Goal: Information Seeking & Learning: Learn about a topic

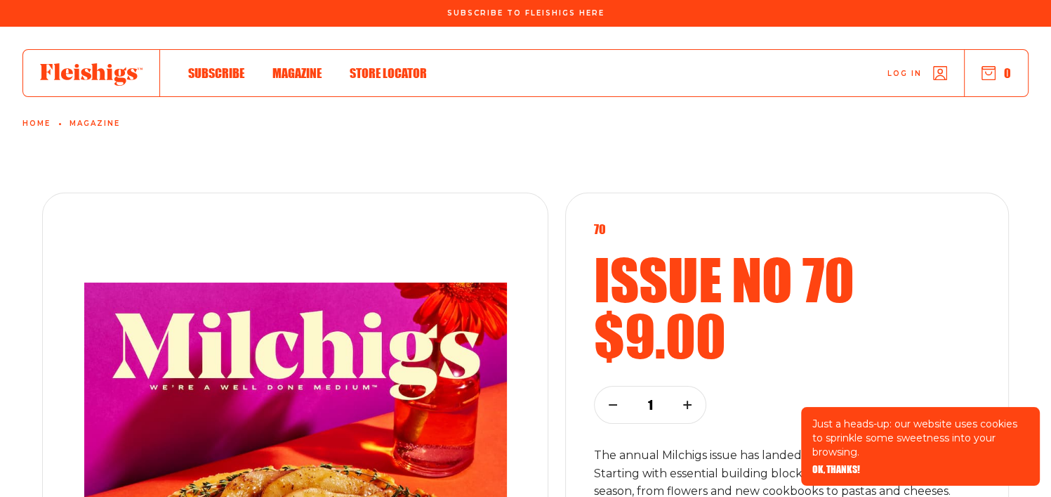
click at [291, 66] on span "Magazine" at bounding box center [296, 58] width 49 height 15
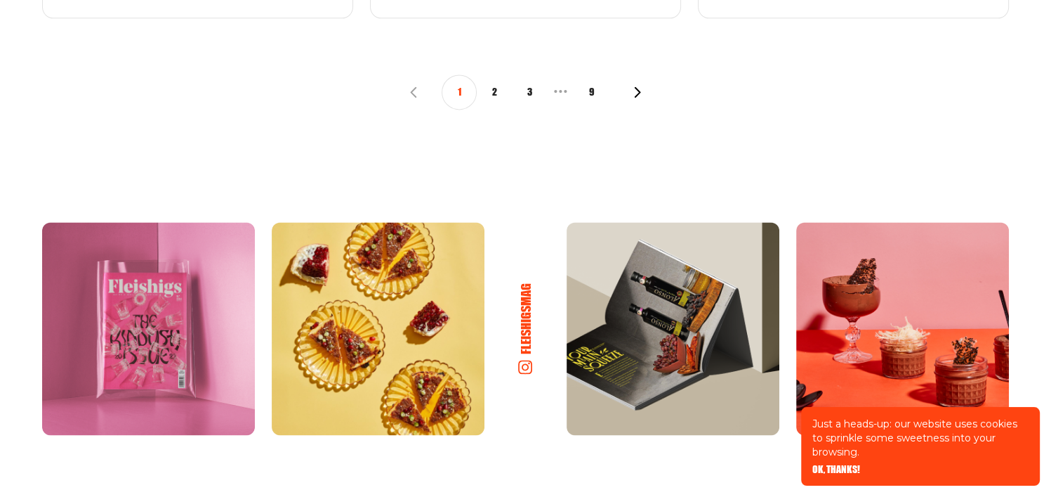
scroll to position [1826, 0]
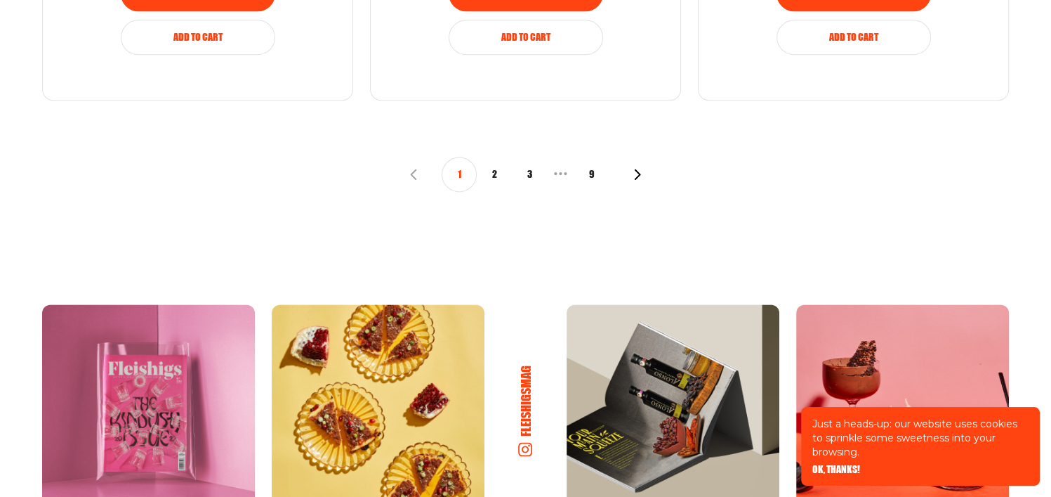
click at [497, 176] on button "2" at bounding box center [494, 174] width 35 height 35
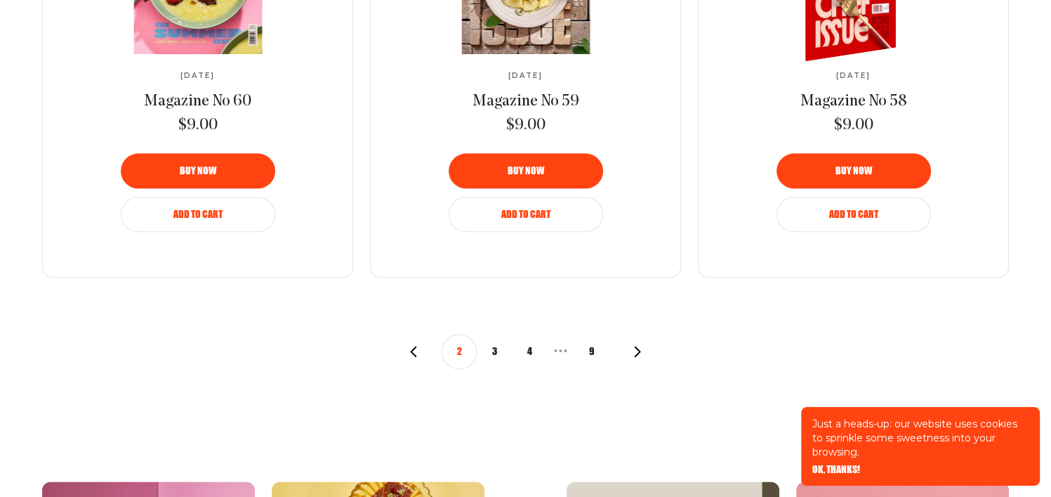
scroll to position [1826, 0]
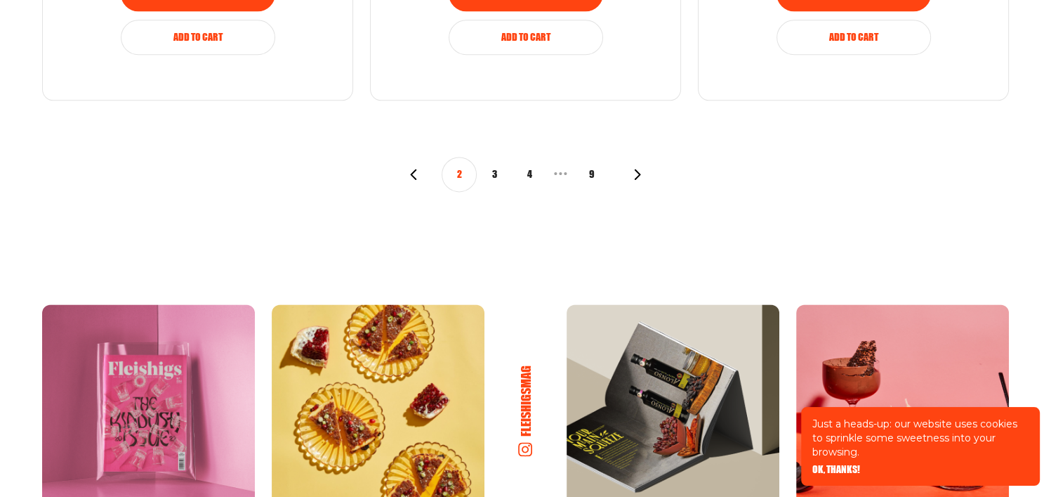
click at [499, 171] on button "3" at bounding box center [494, 174] width 35 height 35
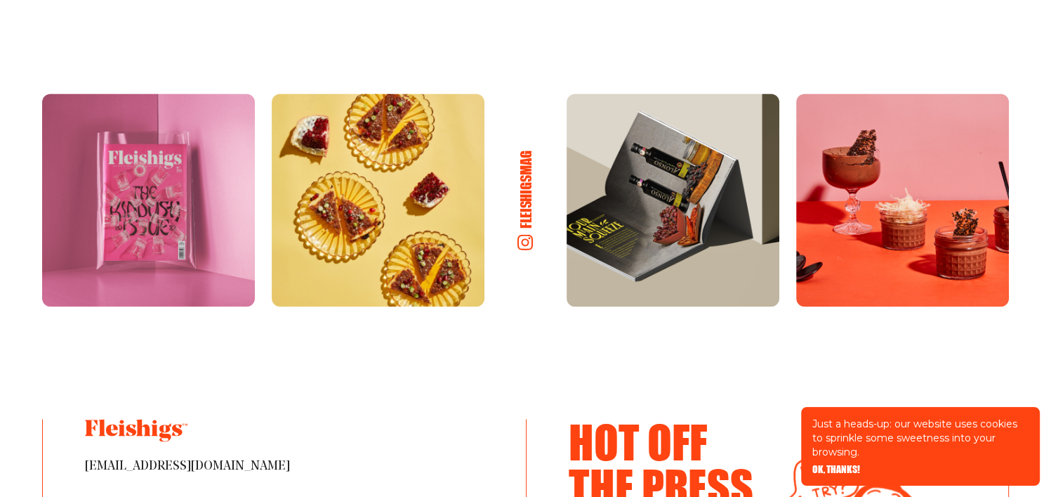
scroll to position [1756, 0]
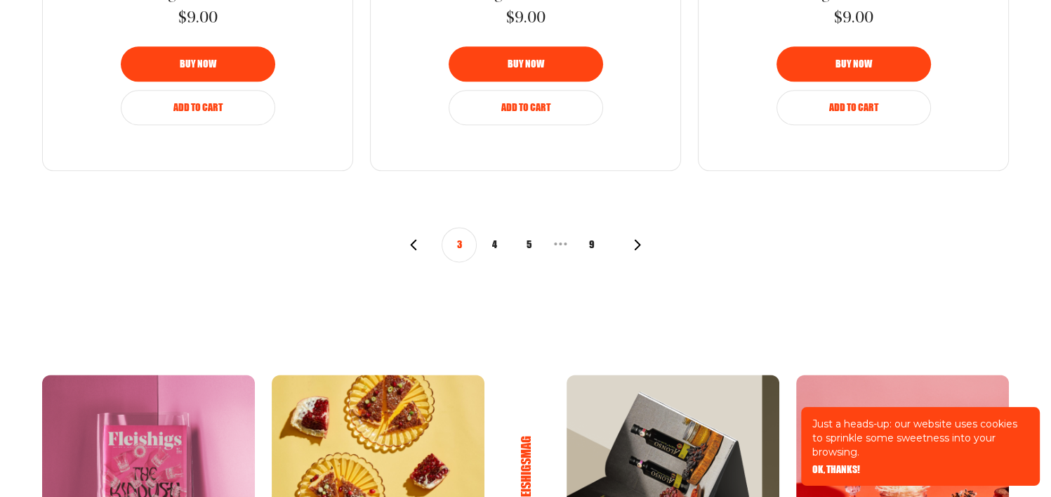
click at [494, 241] on button "4" at bounding box center [494, 244] width 35 height 35
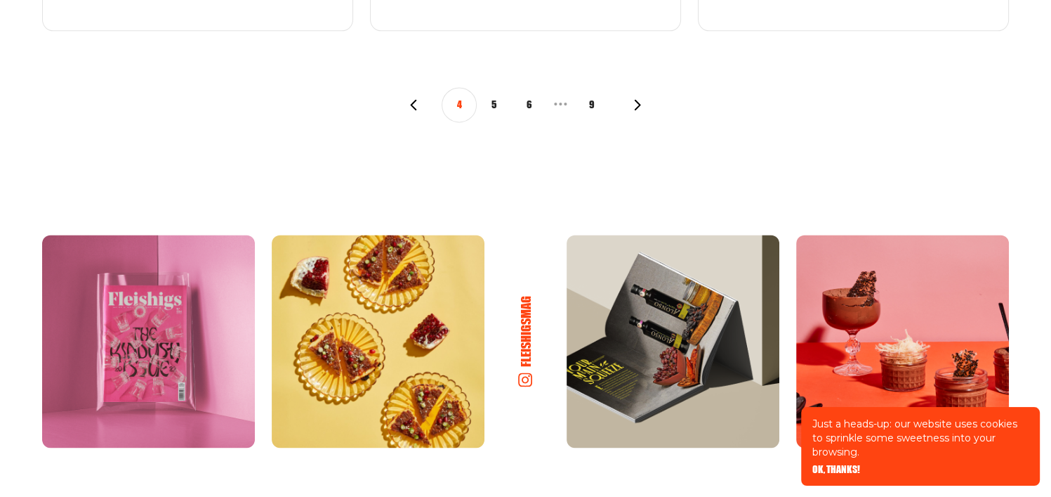
scroll to position [1966, 0]
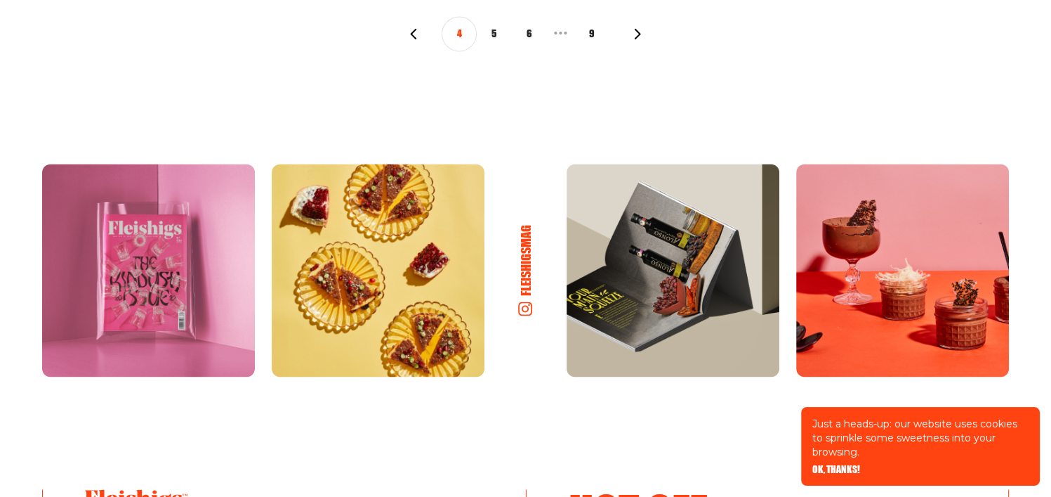
click at [497, 34] on button "5" at bounding box center [494, 33] width 35 height 35
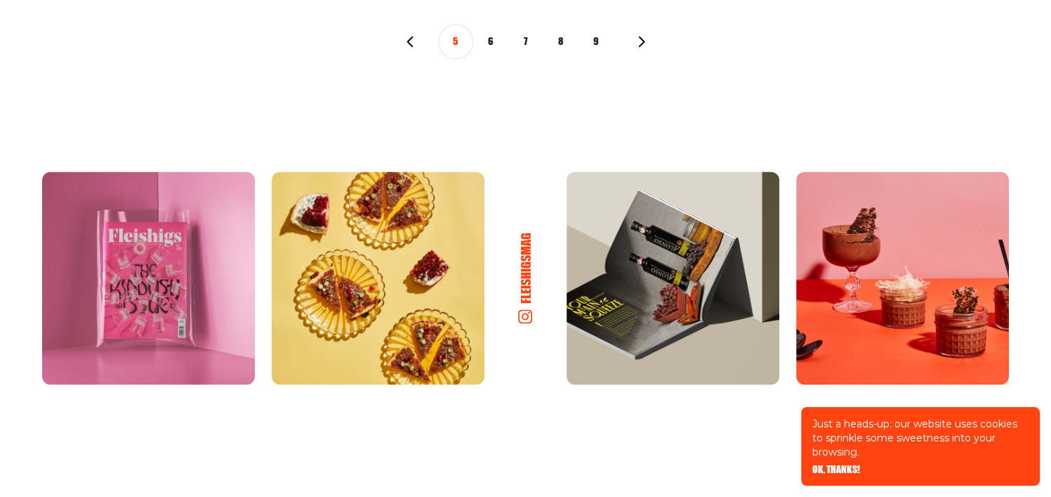
scroll to position [1966, 0]
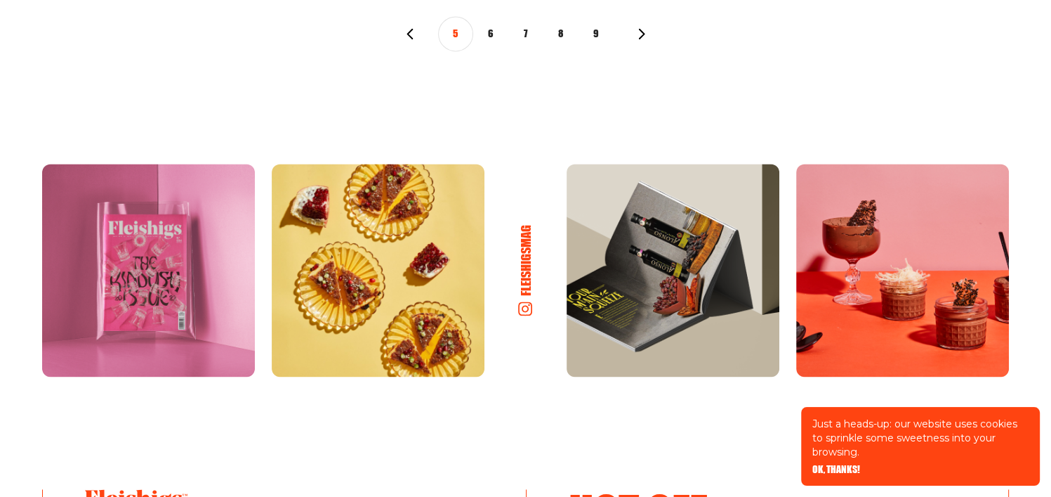
click at [493, 35] on button "6" at bounding box center [490, 33] width 35 height 35
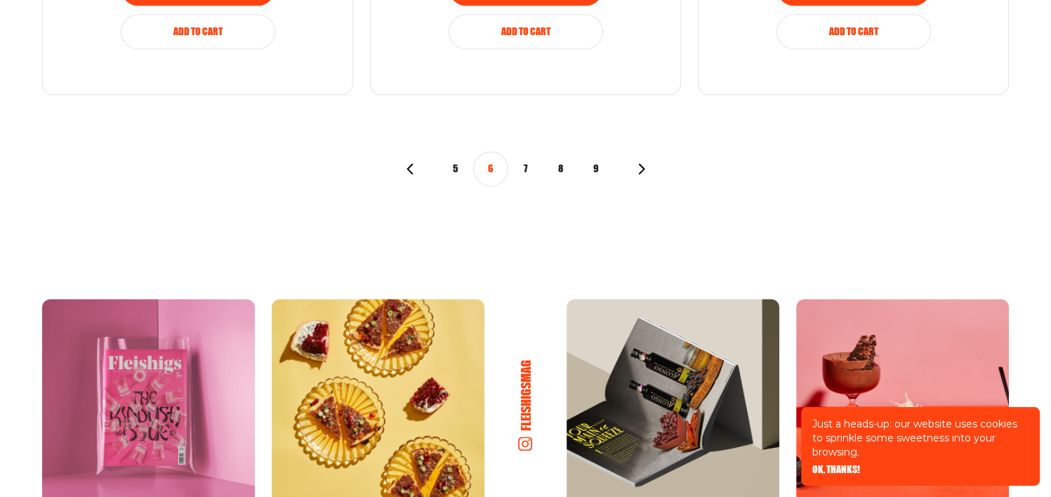
scroll to position [1826, 0]
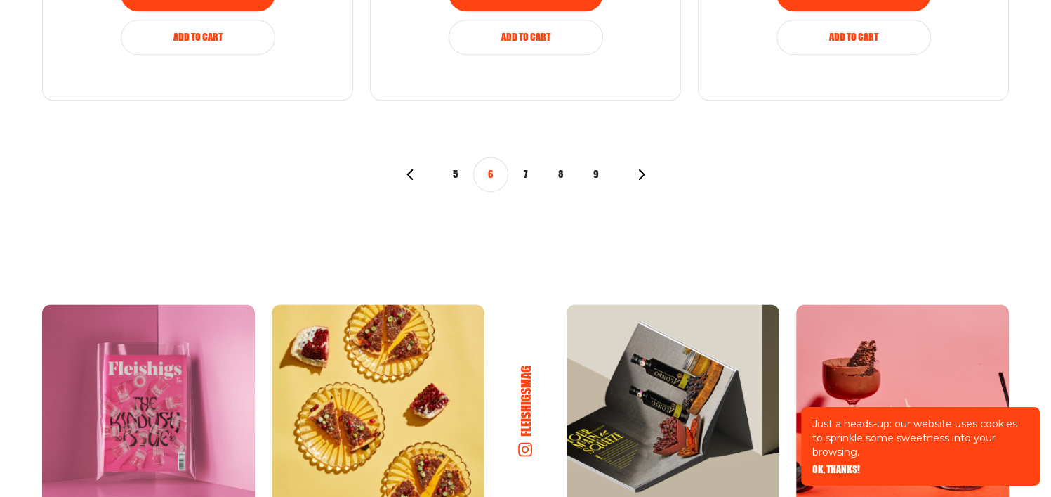
click at [523, 176] on button "7" at bounding box center [525, 174] width 35 height 35
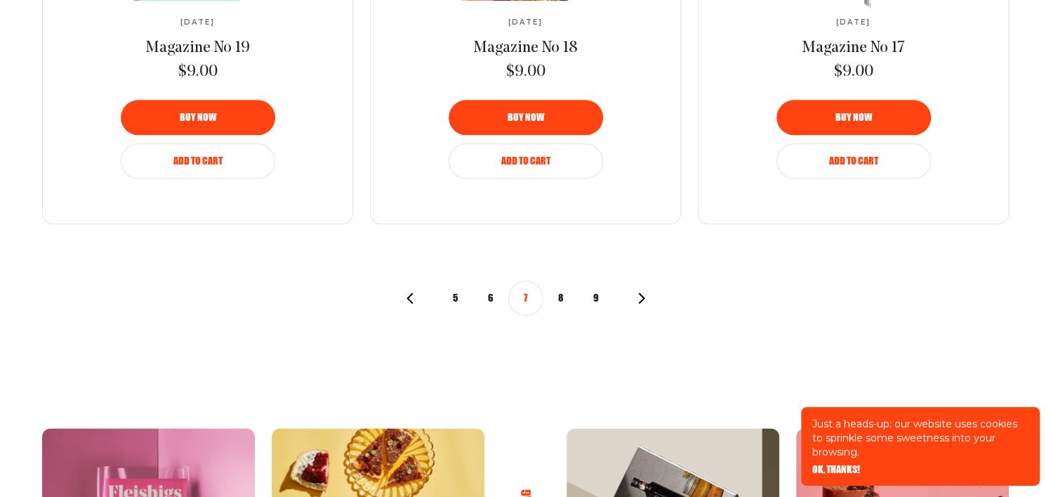
scroll to position [1826, 0]
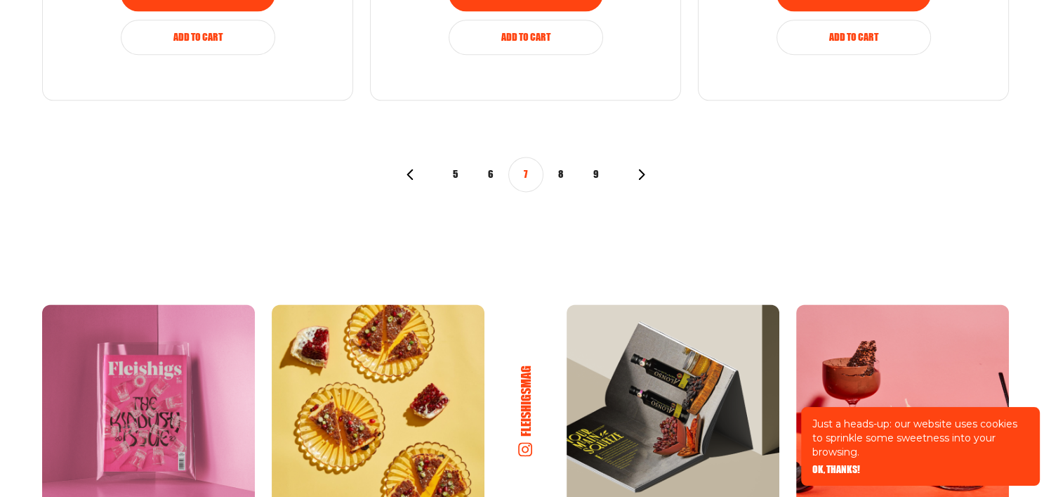
click at [556, 167] on button "8" at bounding box center [561, 174] width 35 height 35
